Goal: Find specific page/section: Find specific page/section

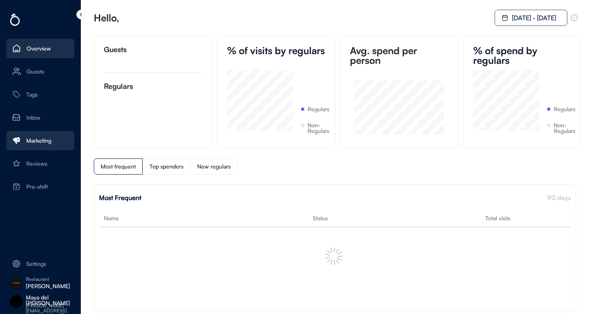
click at [44, 140] on div "Marketing" at bounding box center [38, 141] width 25 height 6
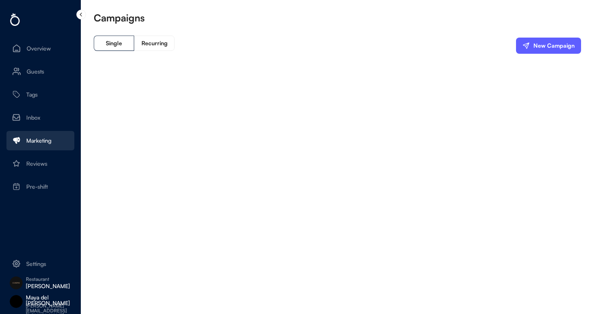
scroll to position [36, 0]
